Goal: Check status: Check status

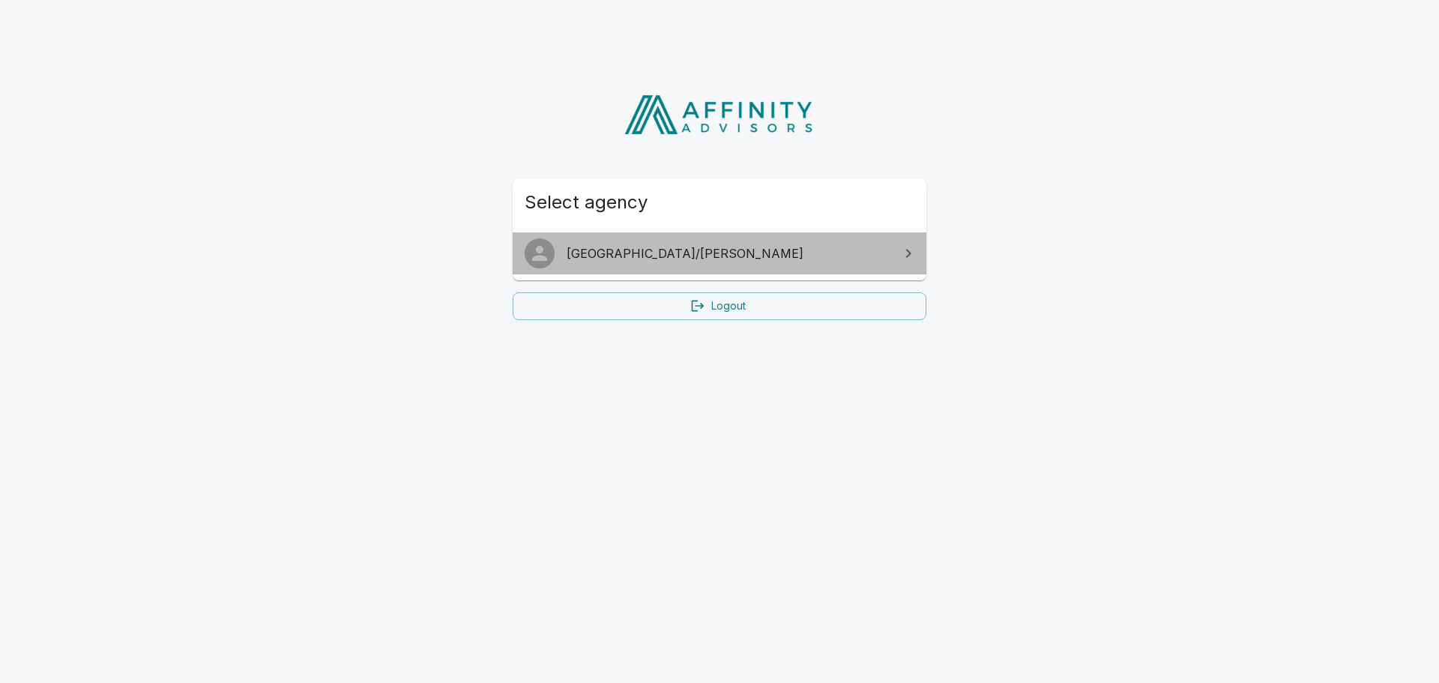
click at [599, 258] on span "[GEOGRAPHIC_DATA]/[PERSON_NAME]" at bounding box center [729, 253] width 324 height 18
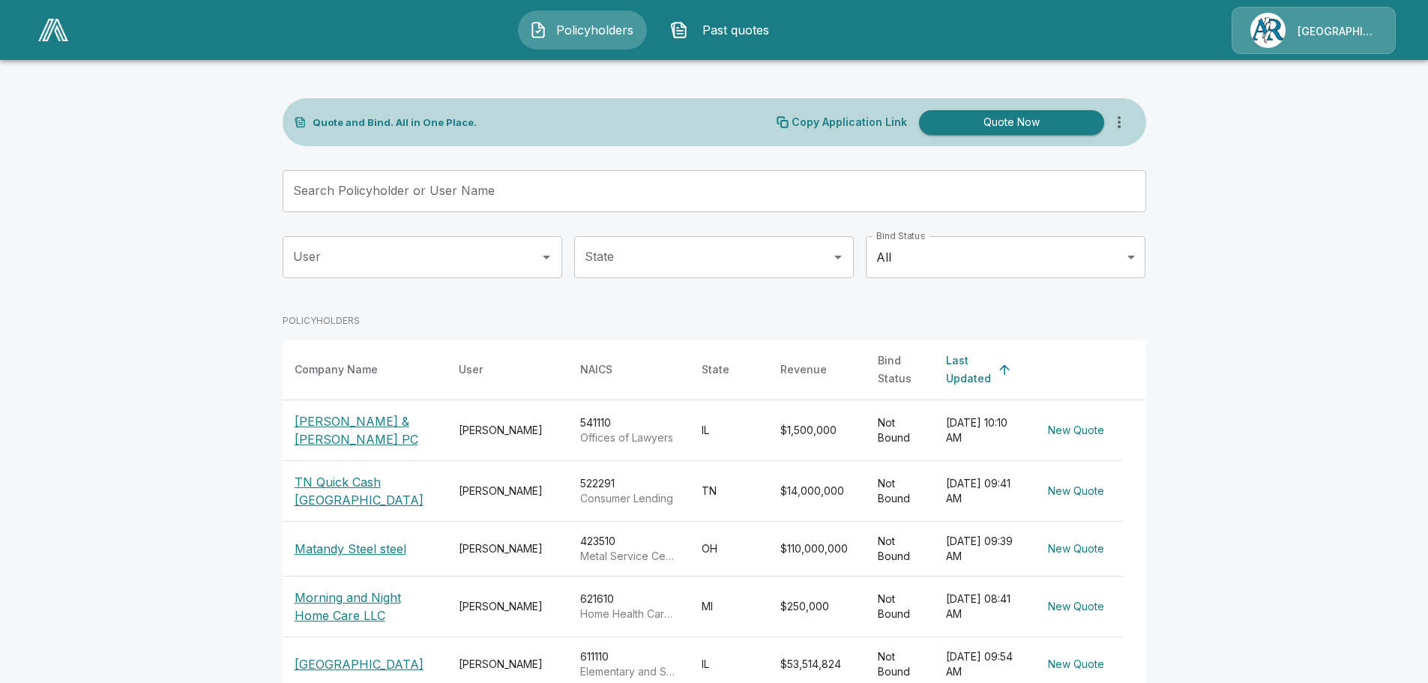
click at [446, 182] on input "Search Policyholder or User Name" at bounding box center [706, 191] width 847 height 42
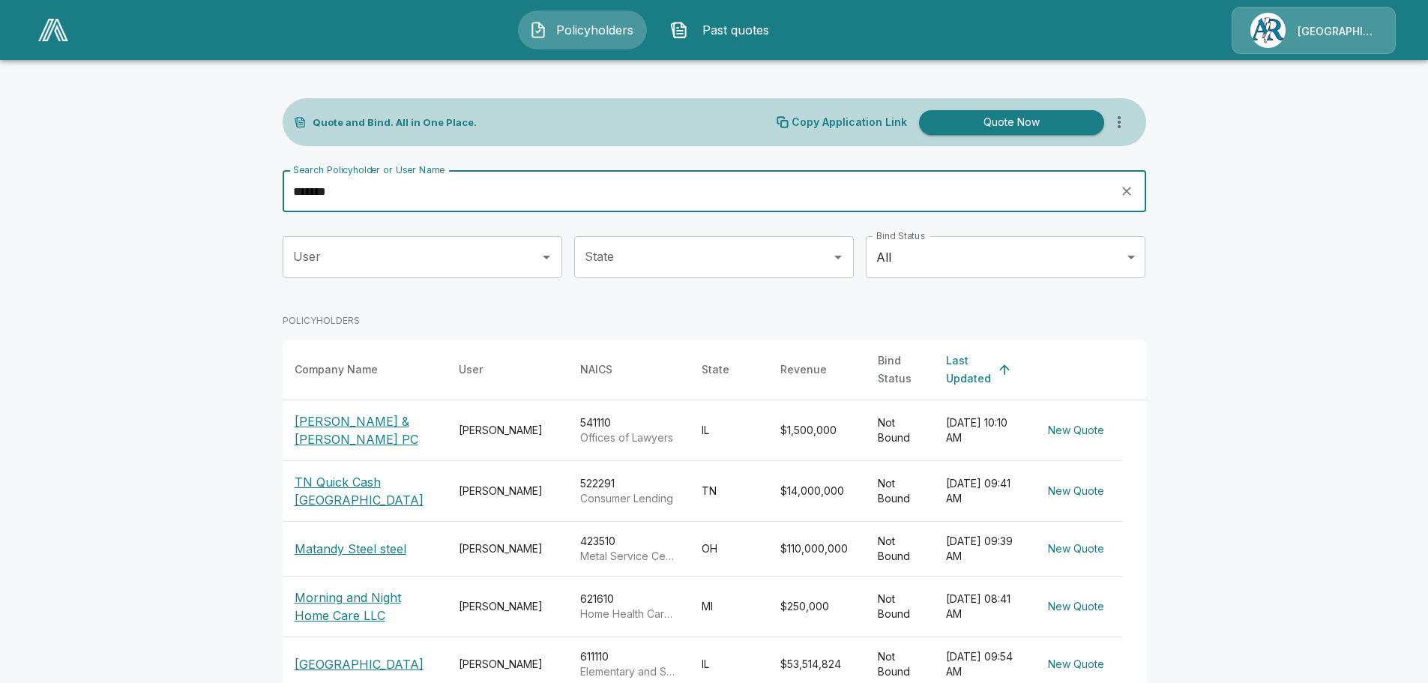
type input "*******"
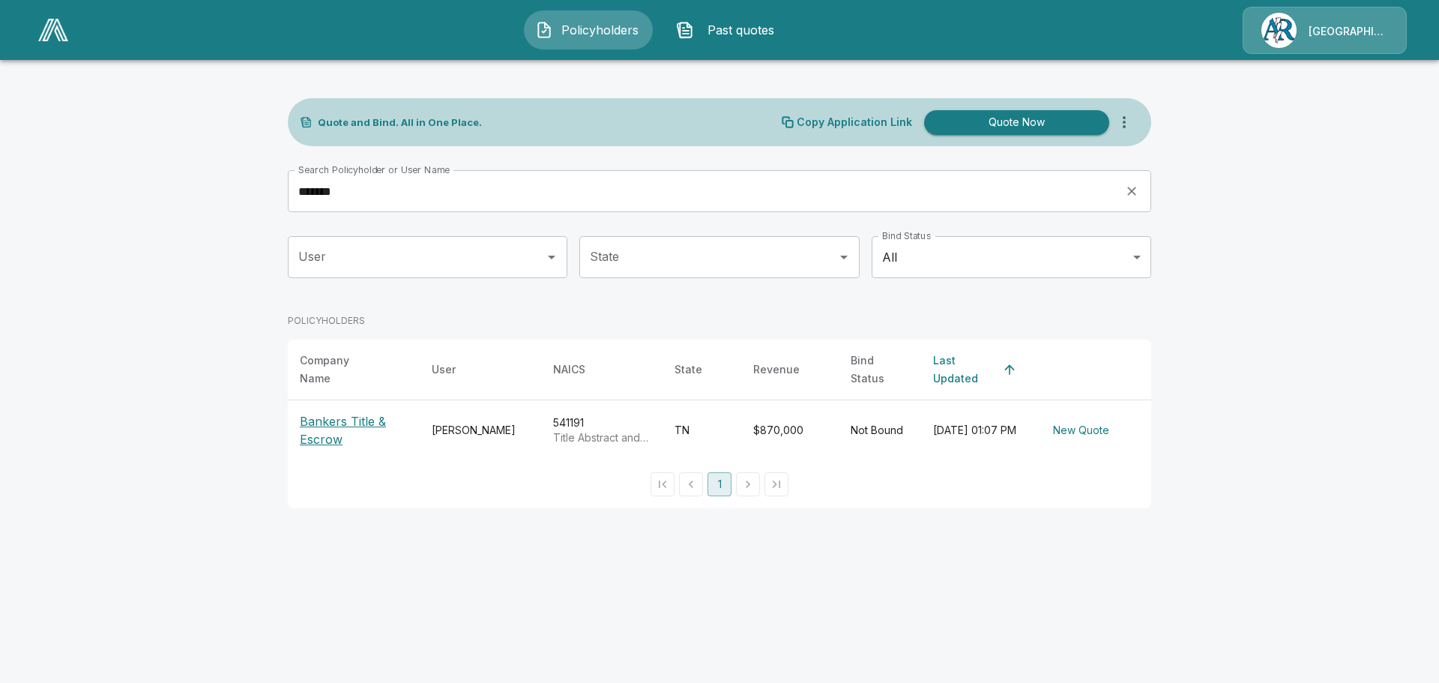
click at [344, 413] on p "Bankers Title & Escrow" at bounding box center [354, 430] width 108 height 36
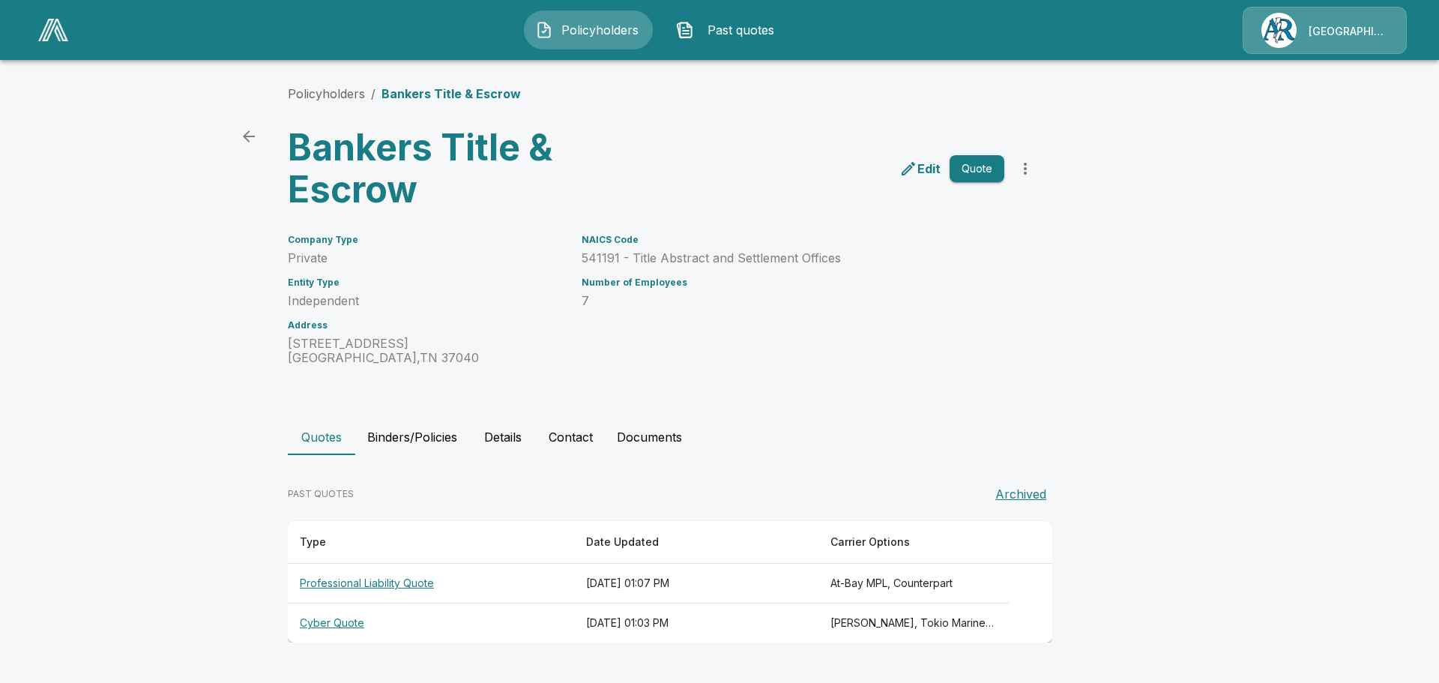
click at [339, 624] on th "Cyber Quote" at bounding box center [431, 623] width 286 height 40
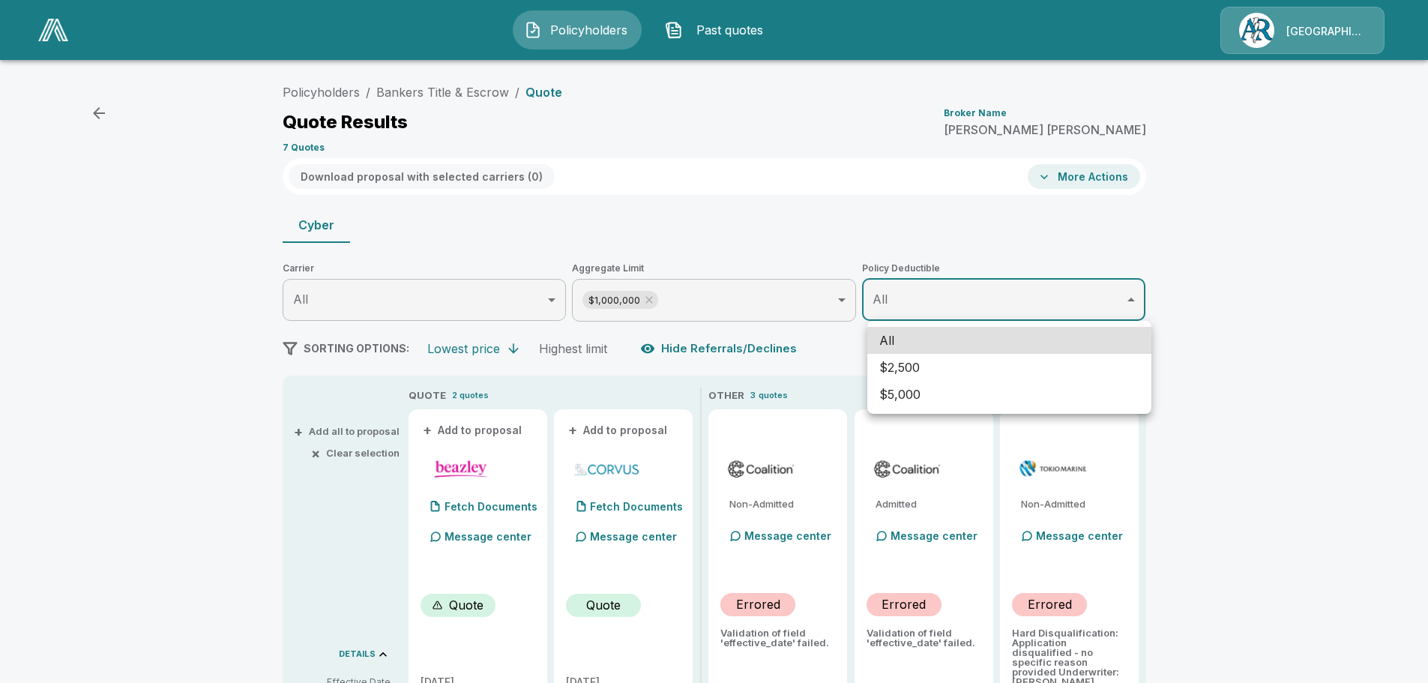
click at [944, 366] on li "$2,500" at bounding box center [1009, 367] width 284 height 27
type input "****"
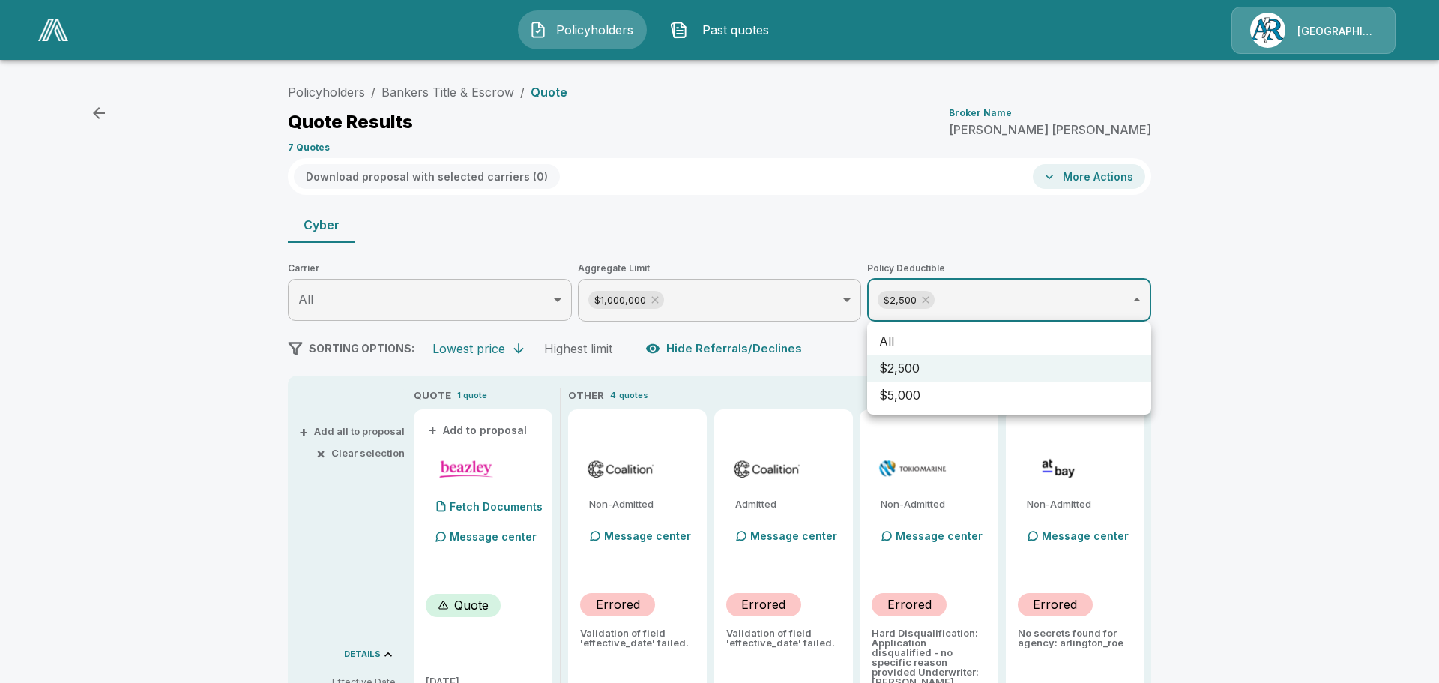
click at [1285, 345] on div at bounding box center [719, 341] width 1439 height 683
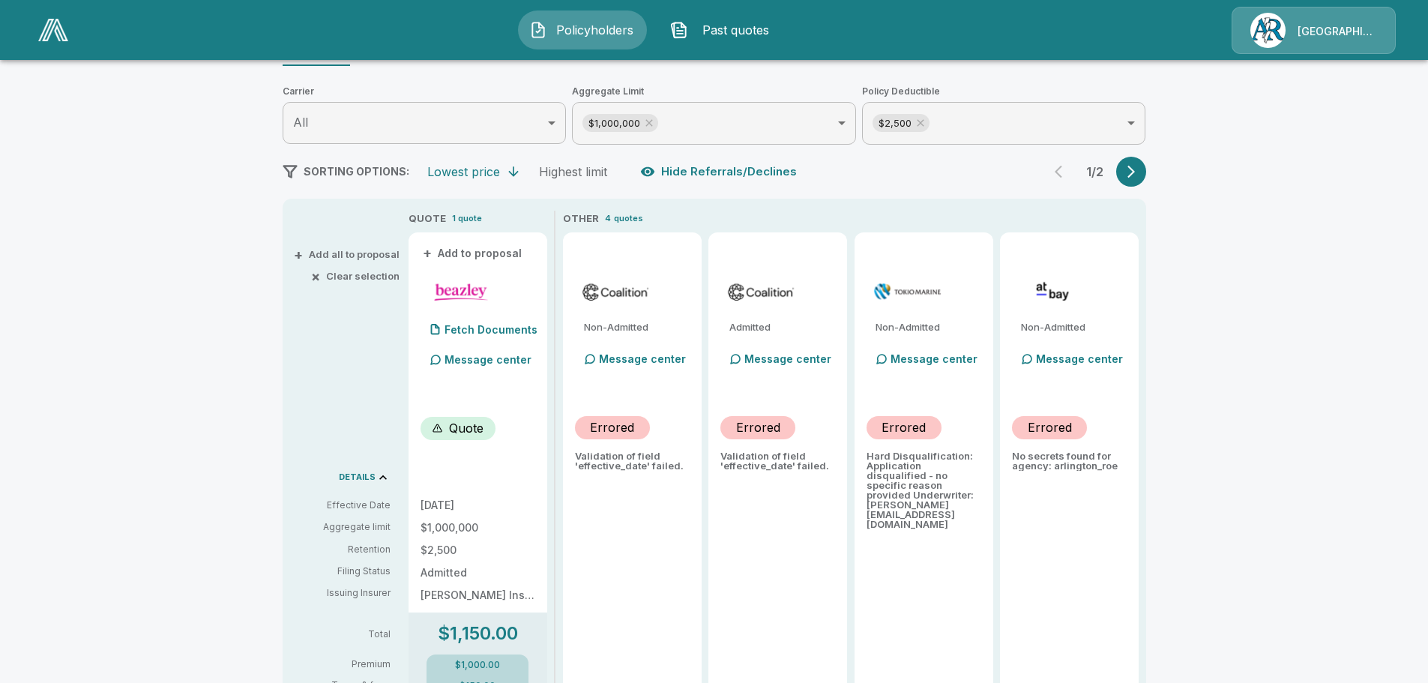
scroll to position [215, 0]
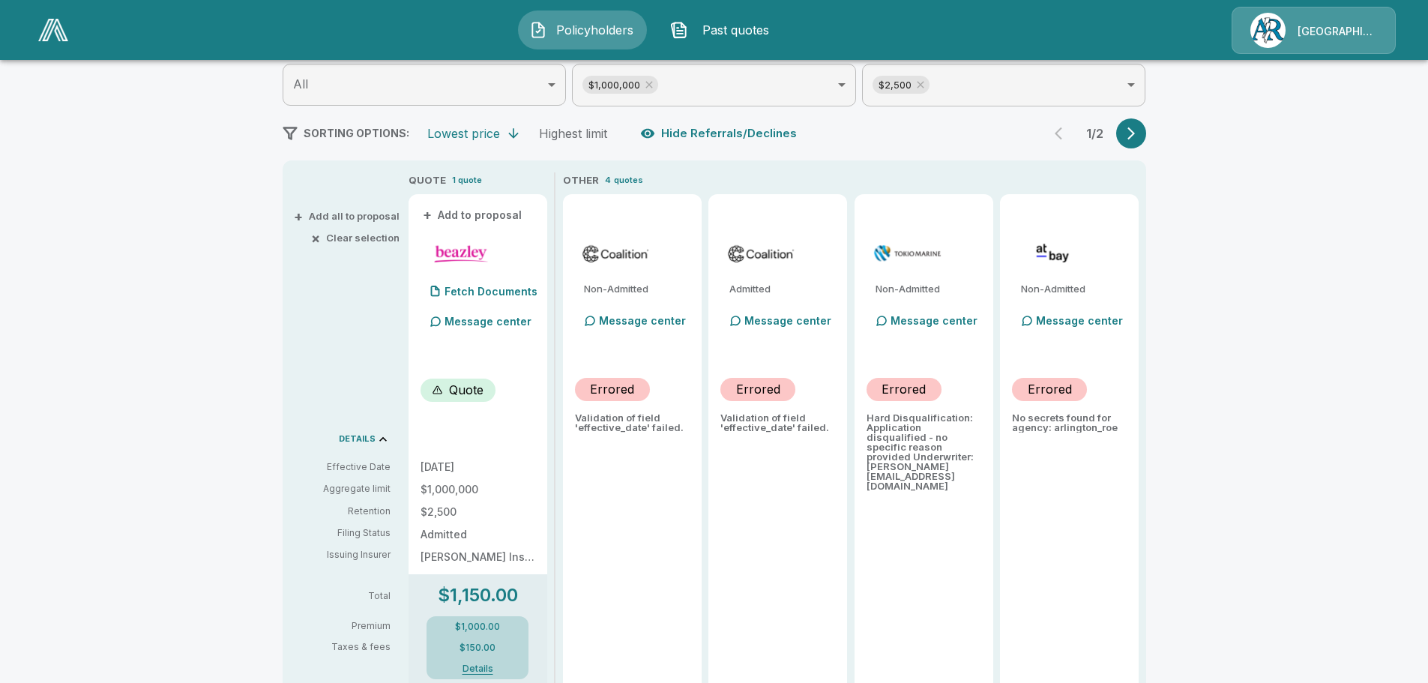
click at [1145, 138] on button "button" at bounding box center [1131, 133] width 30 height 30
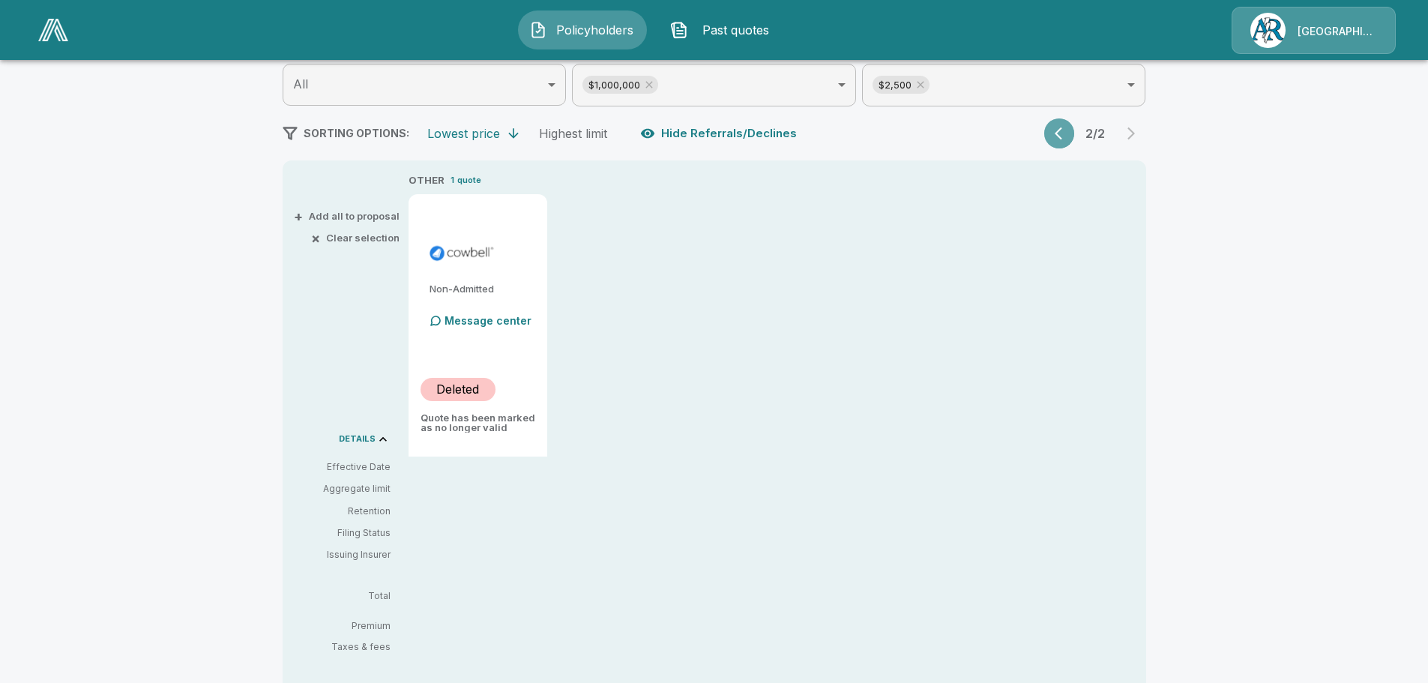
click at [1074, 134] on button "button" at bounding box center [1059, 133] width 30 height 30
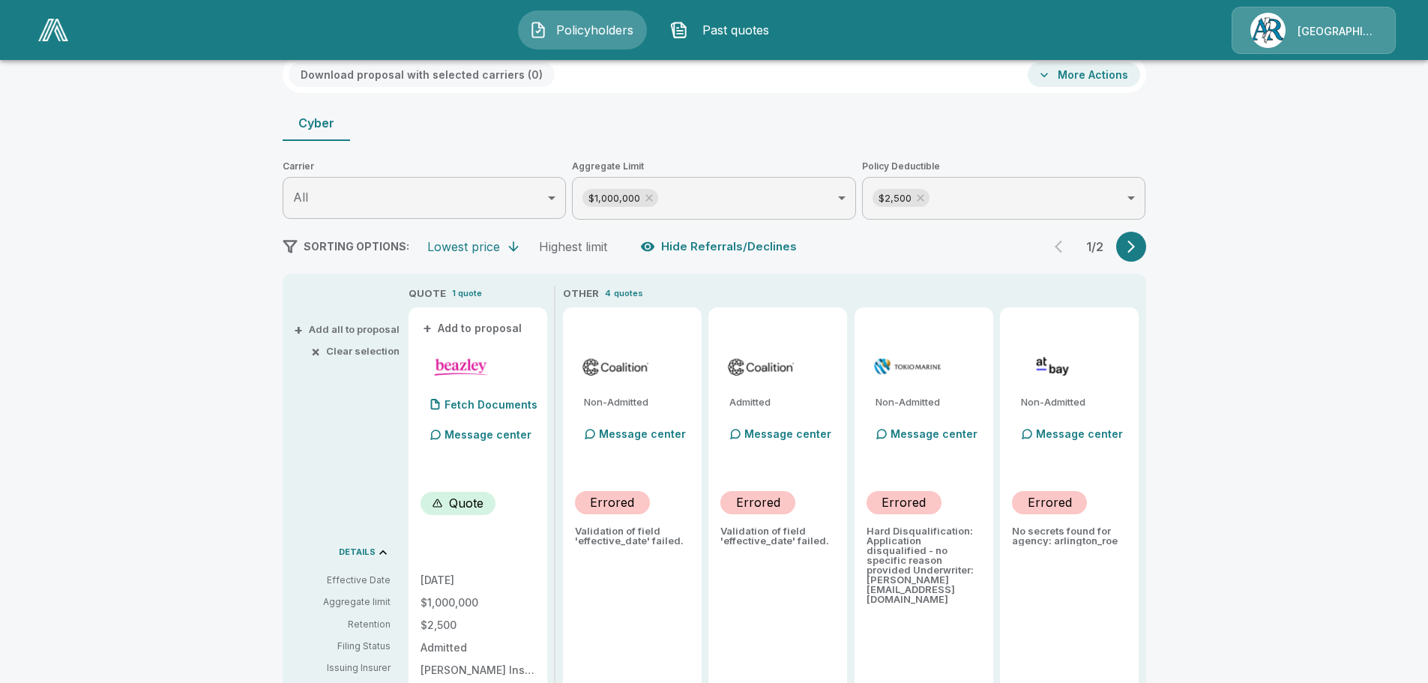
scroll to position [65, 0]
